Goal: Transaction & Acquisition: Purchase product/service

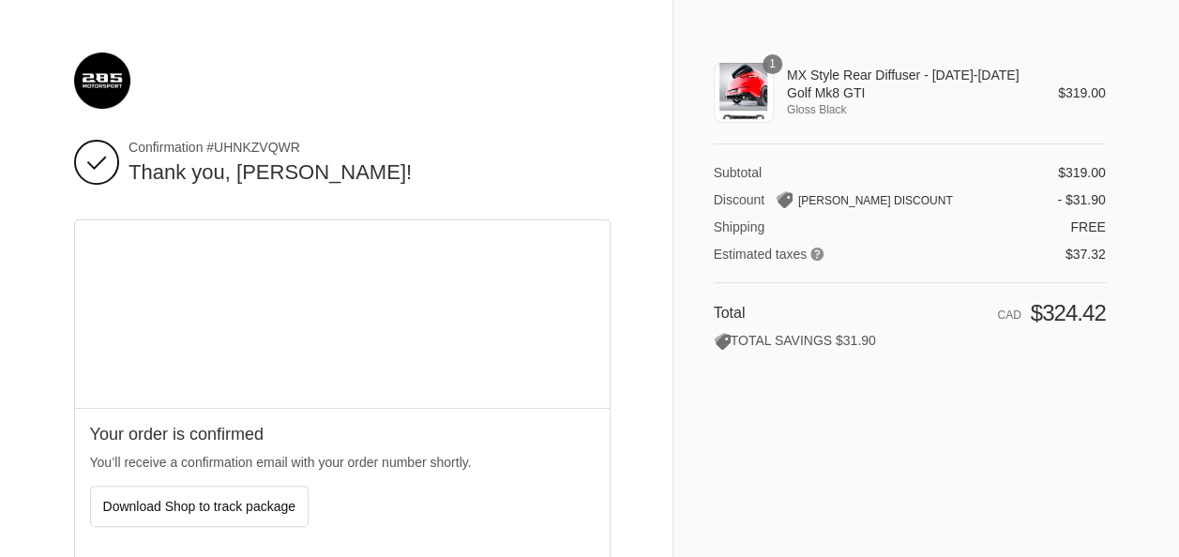
click at [602, 152] on span "Confirmation #UHNKZVQWR" at bounding box center [370, 147] width 482 height 17
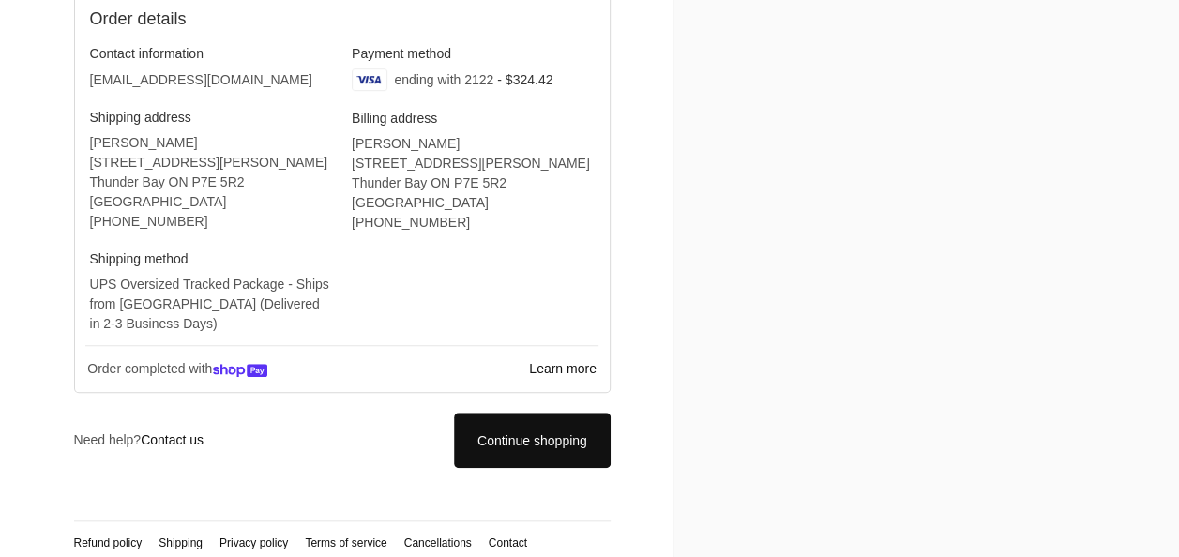
scroll to position [593, 0]
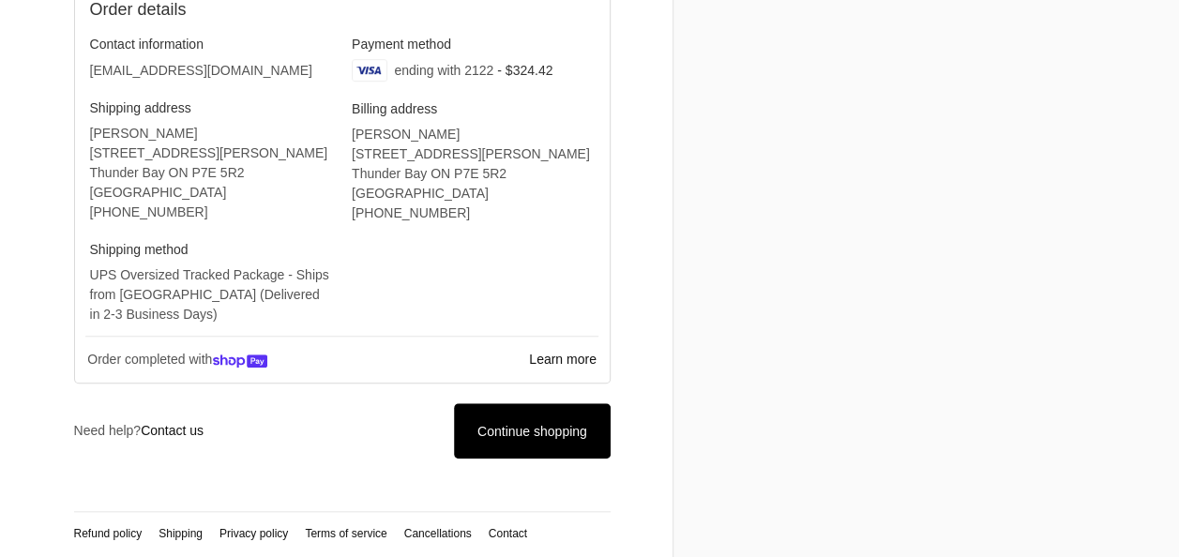
click at [527, 431] on icon at bounding box center [532, 431] width 19 height 19
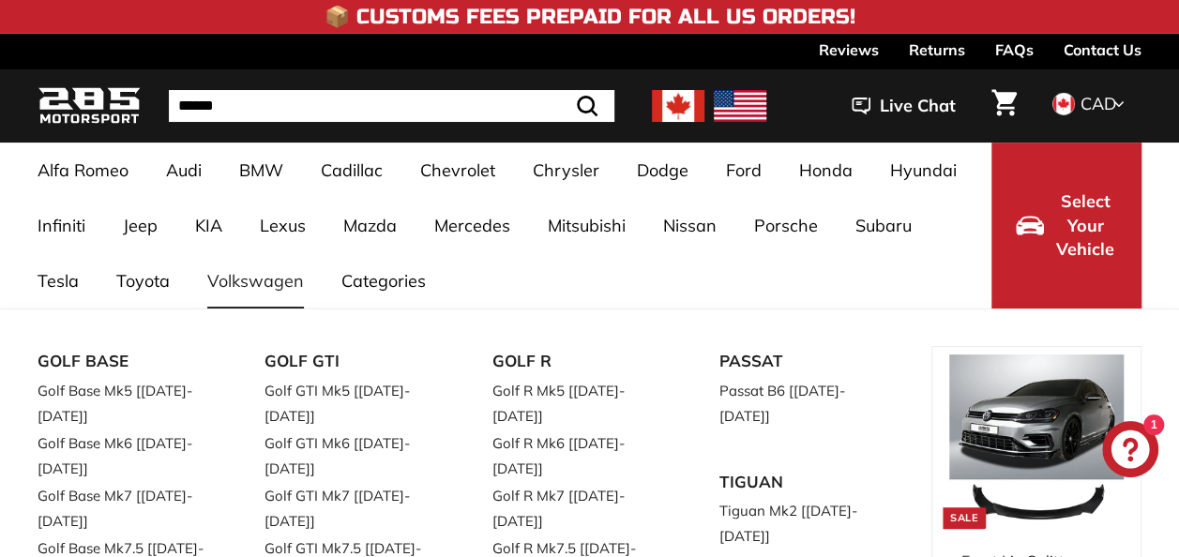
click at [252, 278] on link "Volkswagen" at bounding box center [256, 280] width 134 height 55
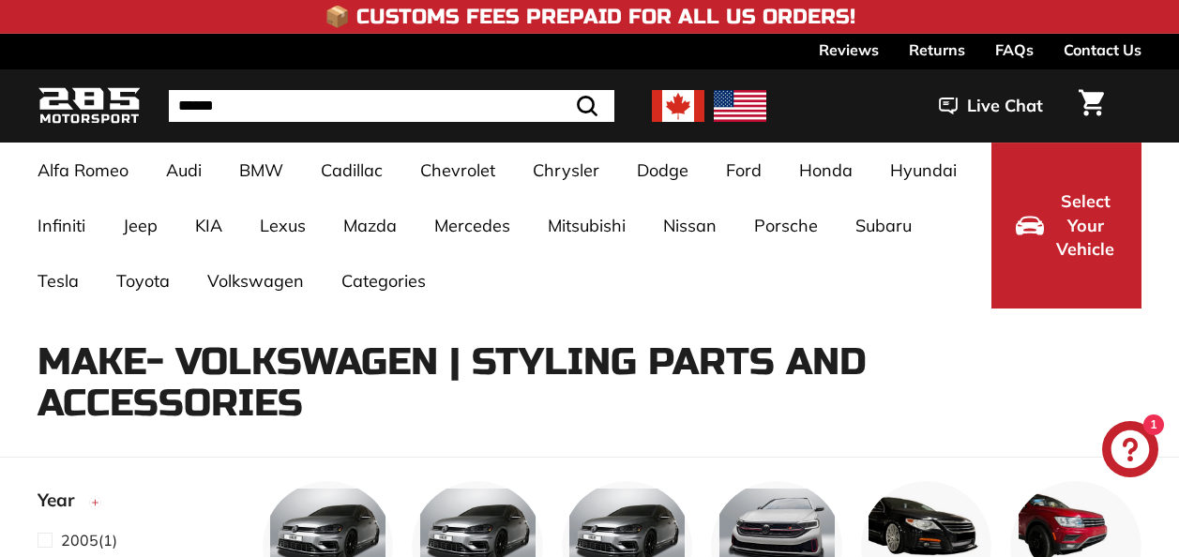
select select "**********"
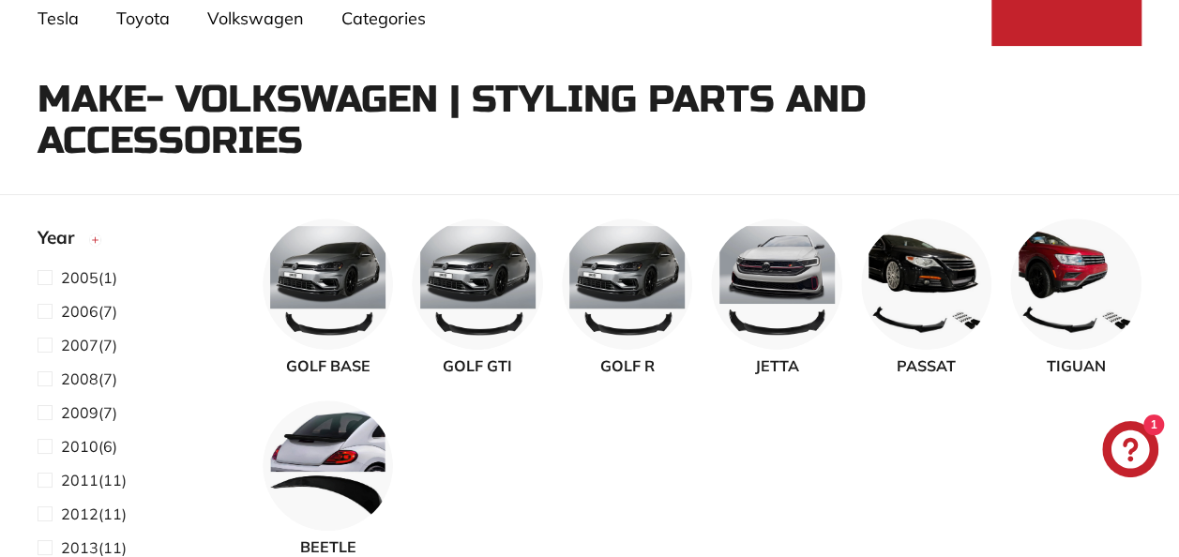
scroll to position [300, 0]
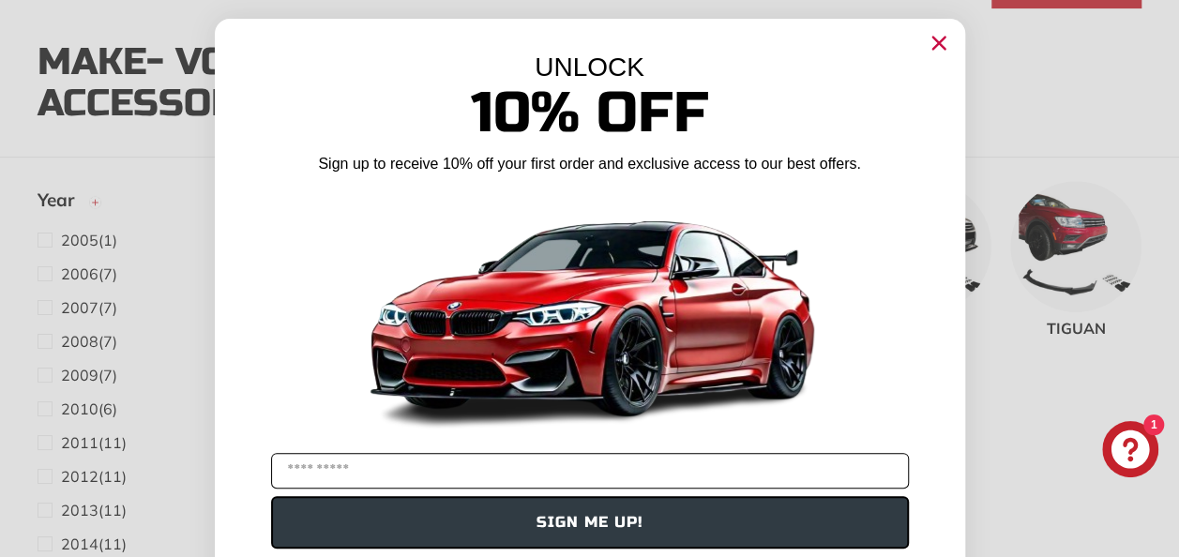
click at [629, 478] on input "YOUR EMAIL" at bounding box center [590, 471] width 638 height 36
type input "**********"
click at [433, 534] on button "SIGN ME UP!" at bounding box center [590, 522] width 638 height 53
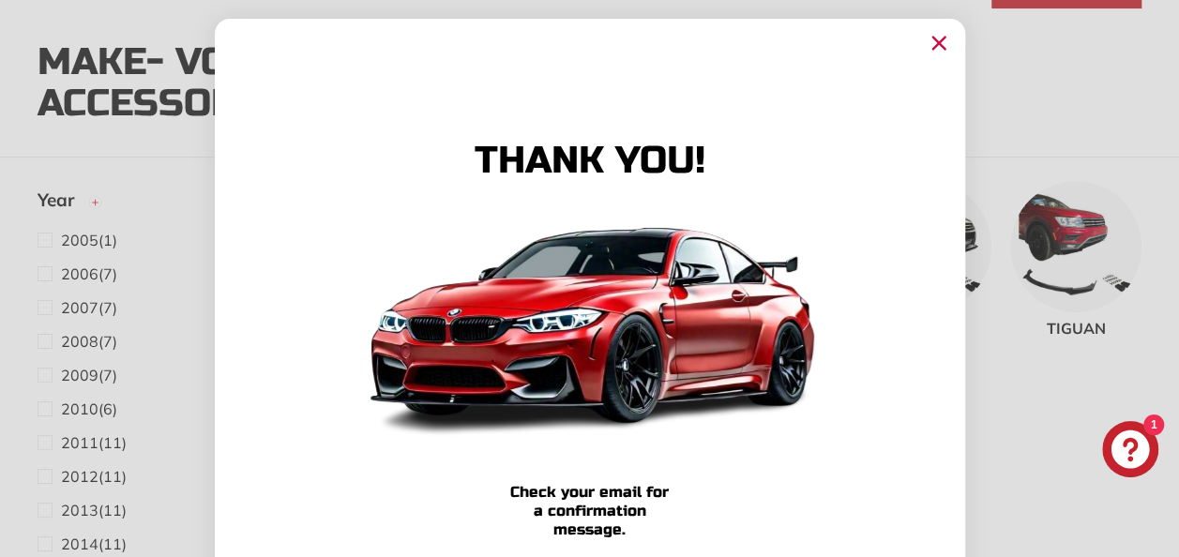
click at [924, 38] on circle "Close dialog" at bounding box center [938, 43] width 28 height 28
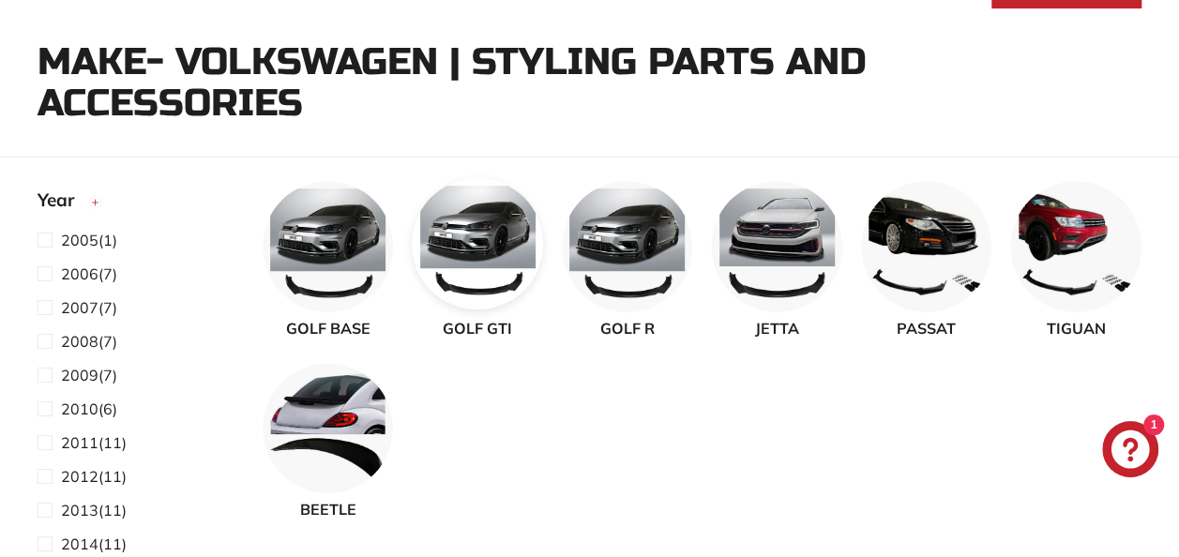
click at [449, 270] on img at bounding box center [477, 243] width 131 height 131
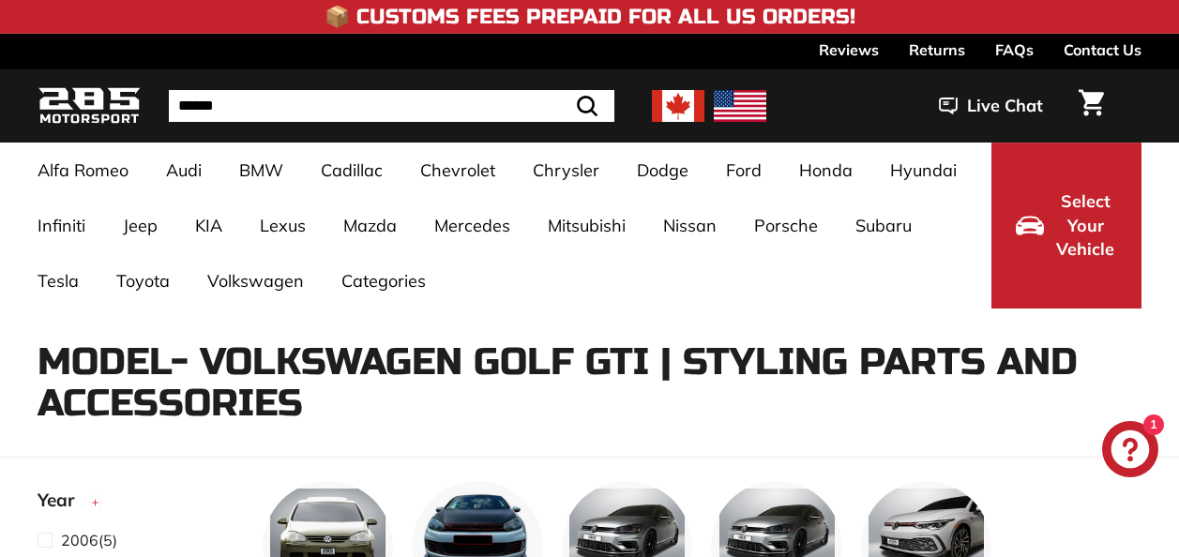
select select "**********"
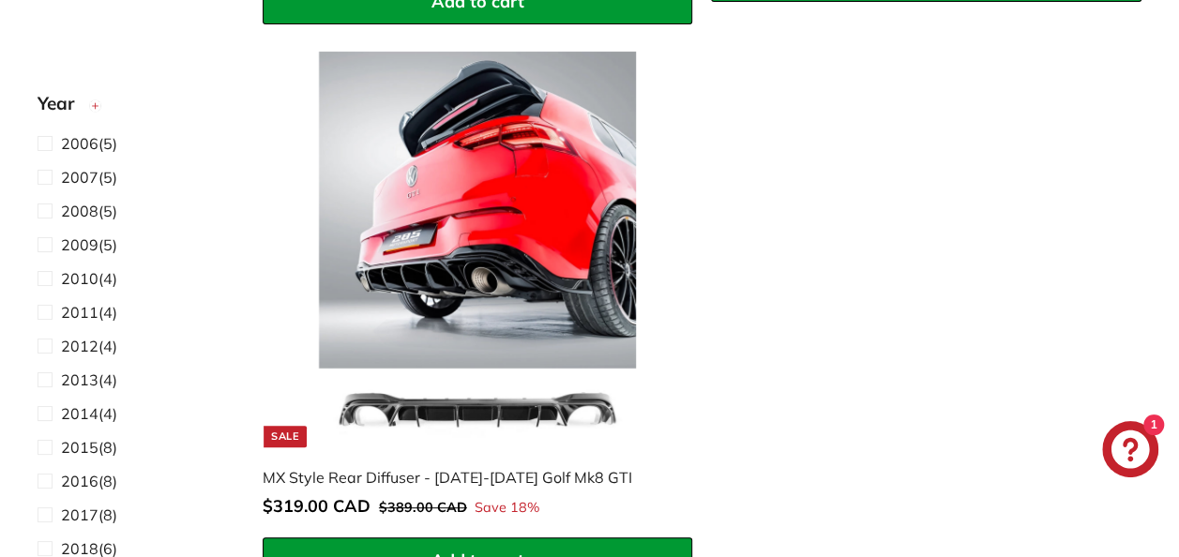
scroll to position [7319, 0]
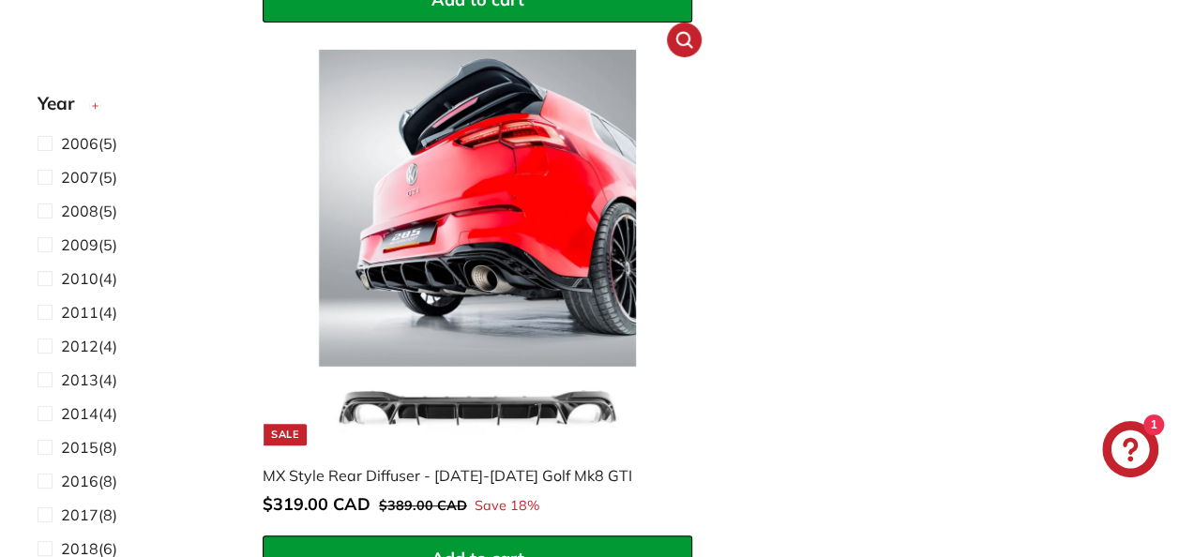
click at [456, 268] on img at bounding box center [478, 248] width 396 height 396
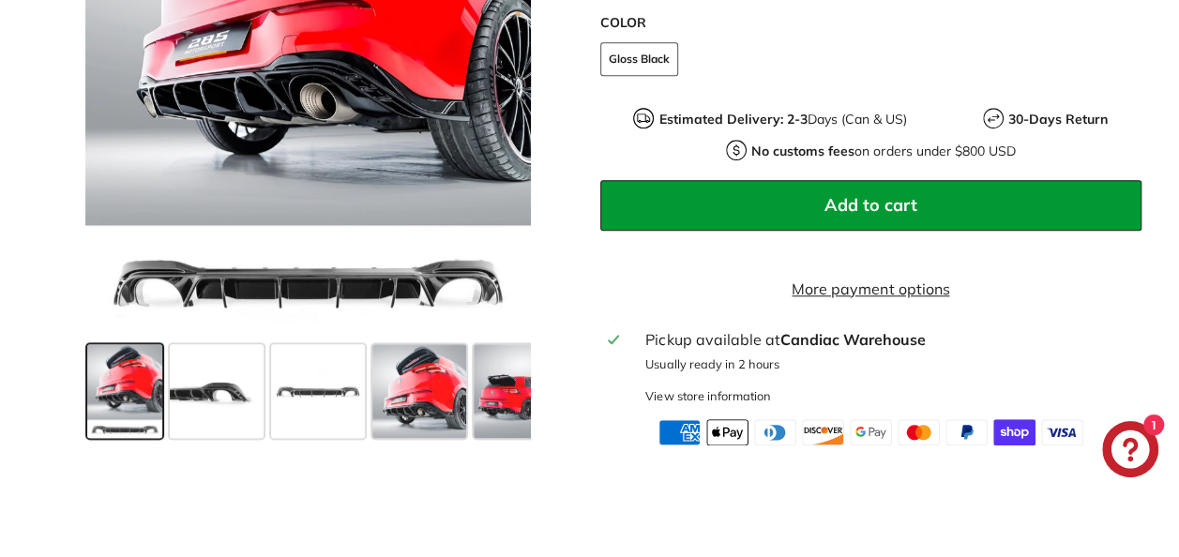
scroll to position [753, 0]
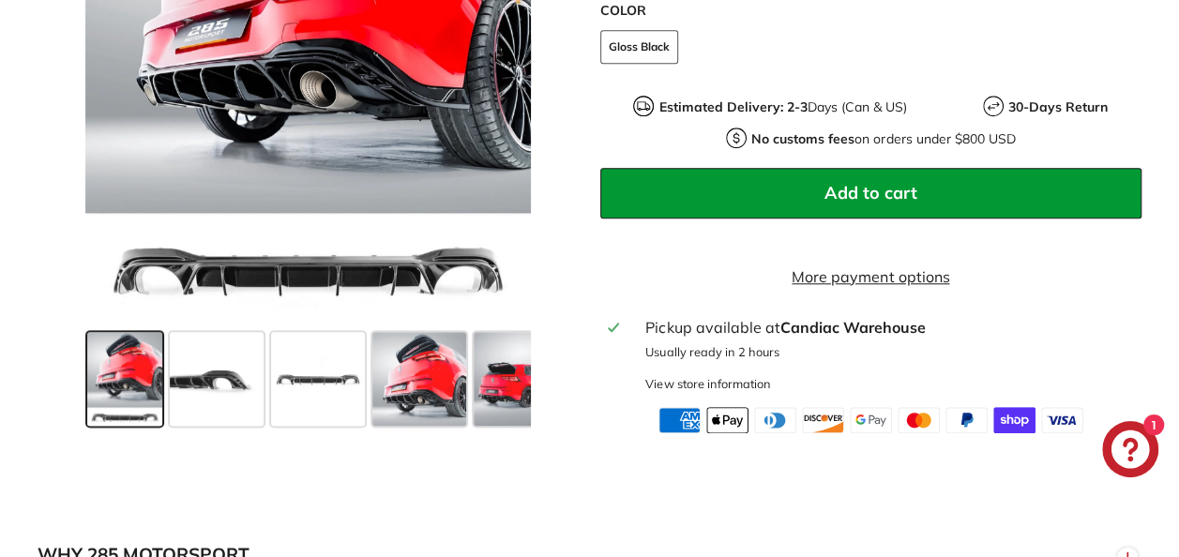
click at [11, 327] on div ".cls-1{fill:none;stroke:#000;stroke-miterlimit:10;stroke-width:2px} .cls-1{fill…" at bounding box center [589, 28] width 1179 height 811
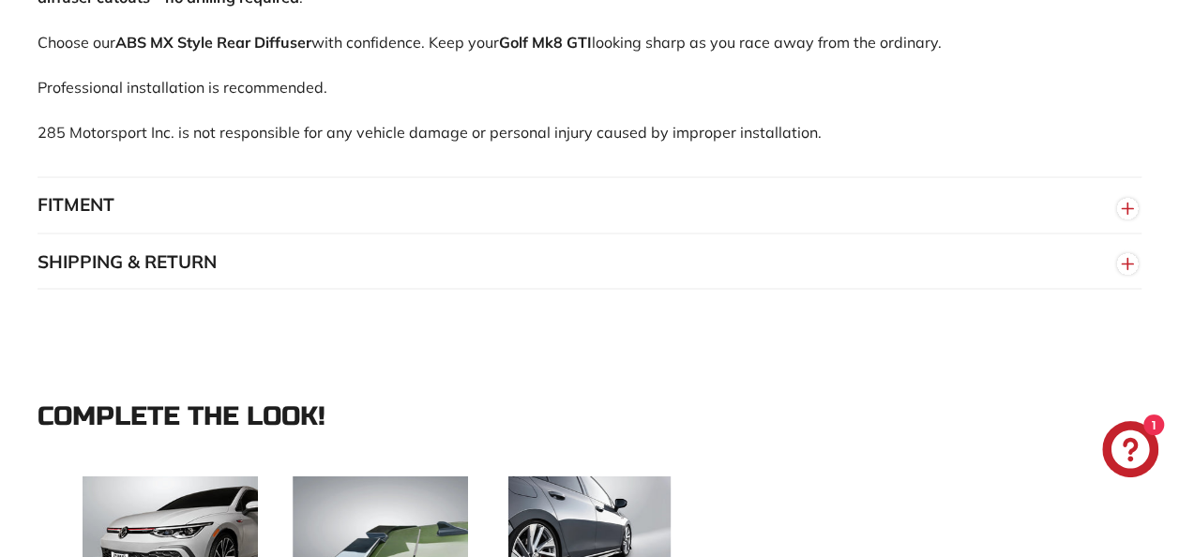
scroll to position [1579, 0]
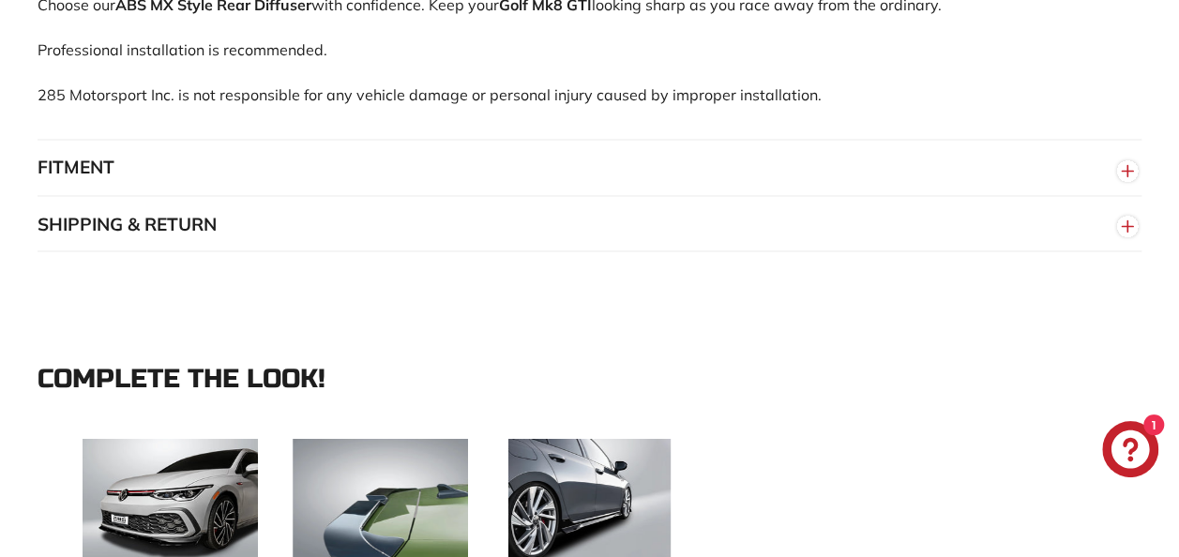
click at [1120, 180] on circle "button" at bounding box center [1128, 170] width 21 height 21
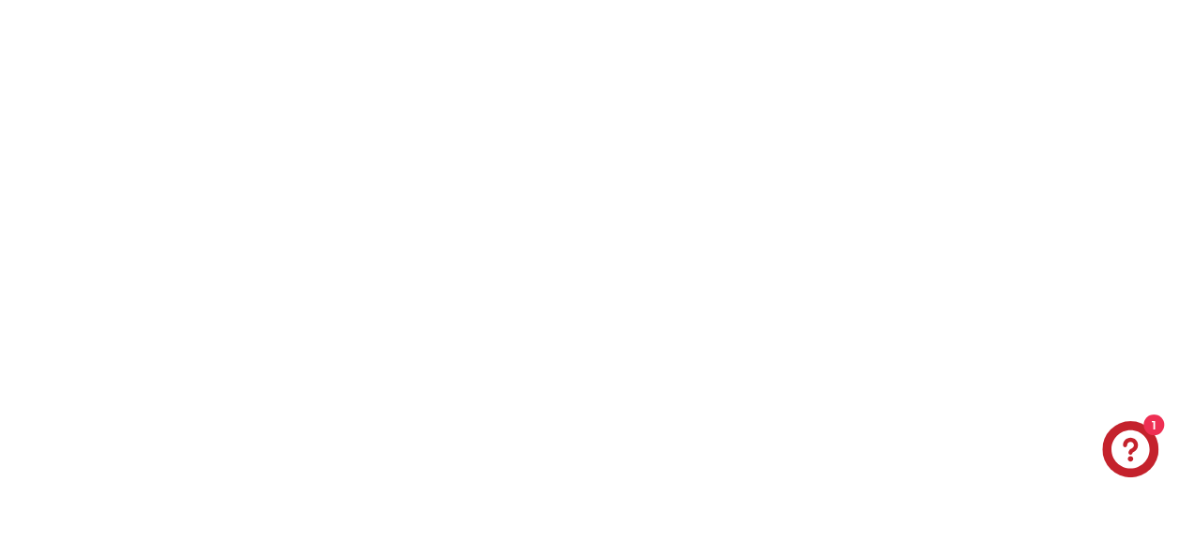
scroll to position [2633, 0]
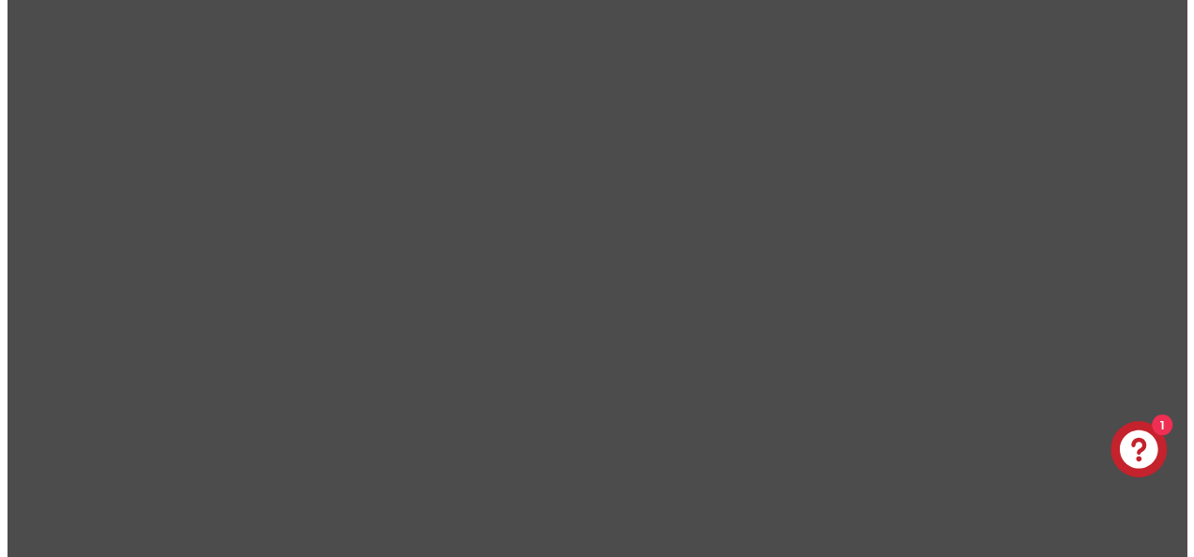
scroll to position [2635, 0]
